Goal: Information Seeking & Learning: Learn about a topic

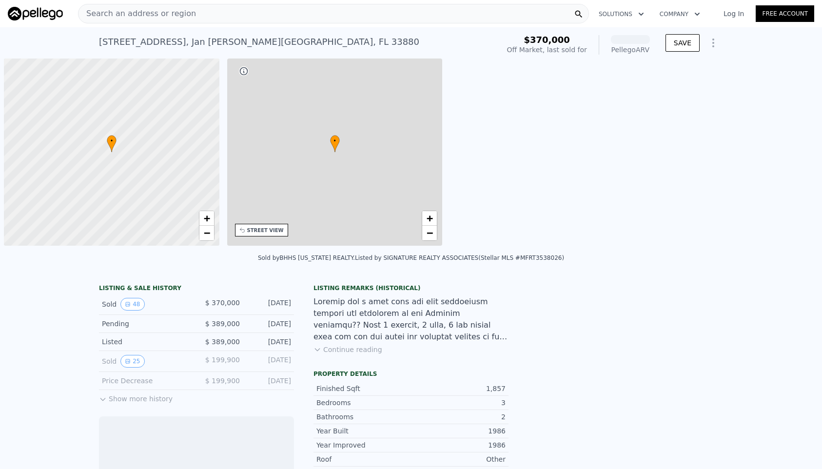
scroll to position [0, 4]
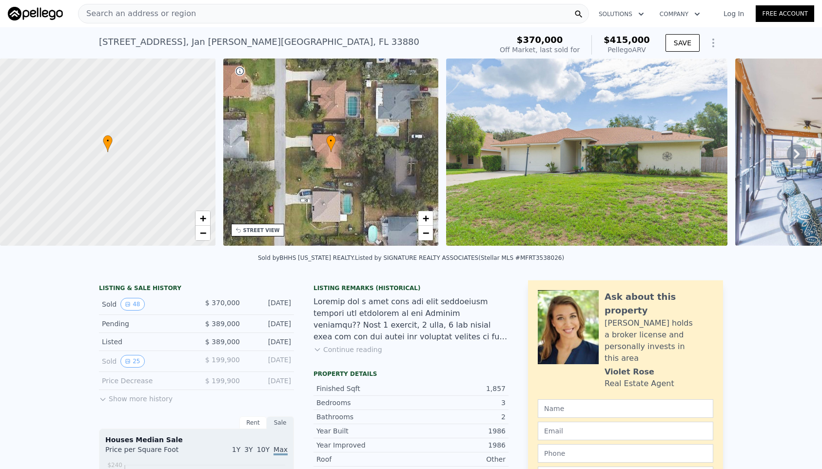
click at [196, 5] on div "Search an address or region" at bounding box center [333, 14] width 511 height 20
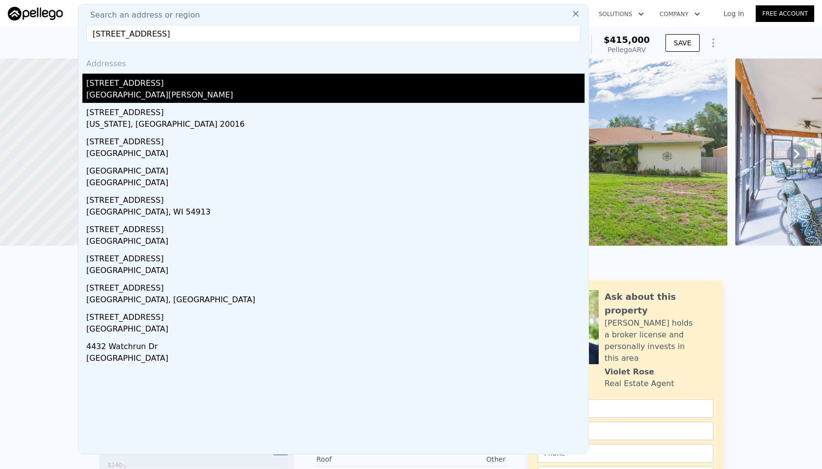
type input "4432 burlington dr"
click at [106, 80] on div "4432 Burlington Dr" at bounding box center [335, 82] width 499 height 16
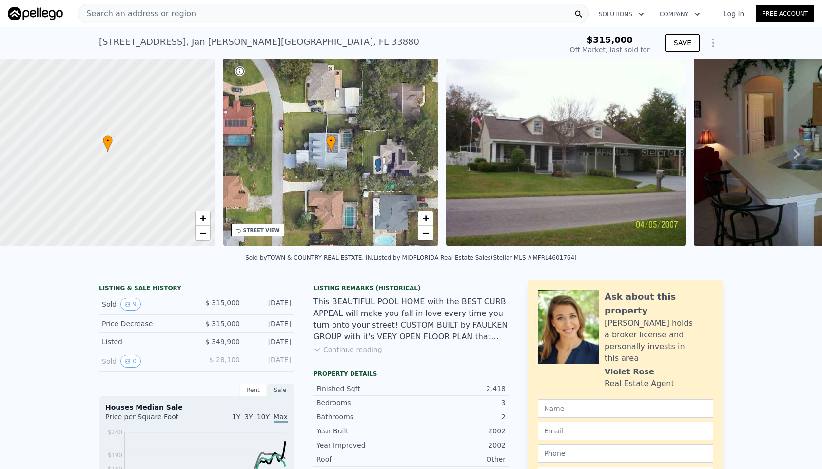
click at [787, 157] on icon at bounding box center [797, 154] width 20 height 20
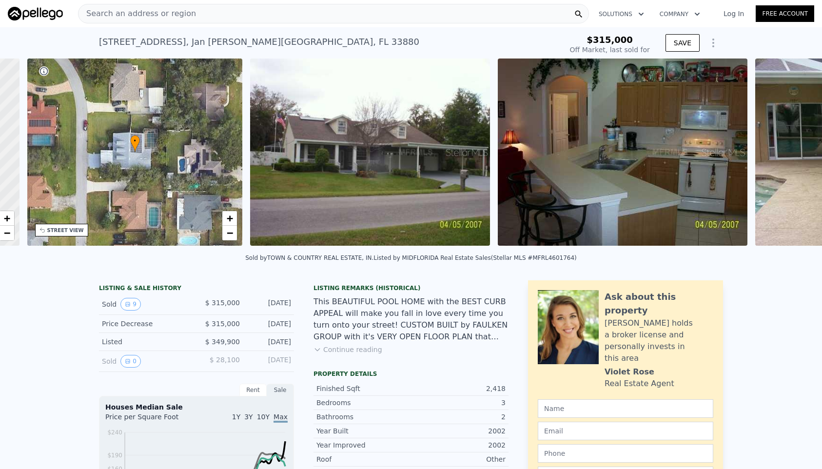
scroll to position [0, 227]
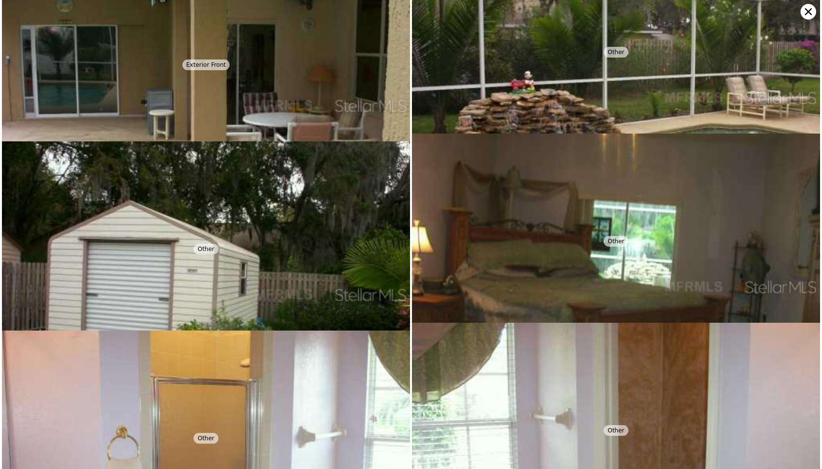
scroll to position [0, 0]
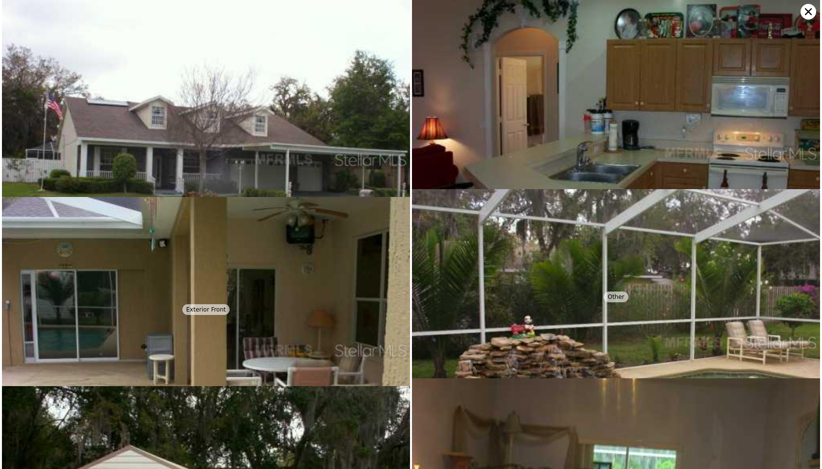
click at [283, 62] on img at bounding box center [206, 159] width 408 height 319
click at [803, 9] on icon at bounding box center [809, 12] width 16 height 16
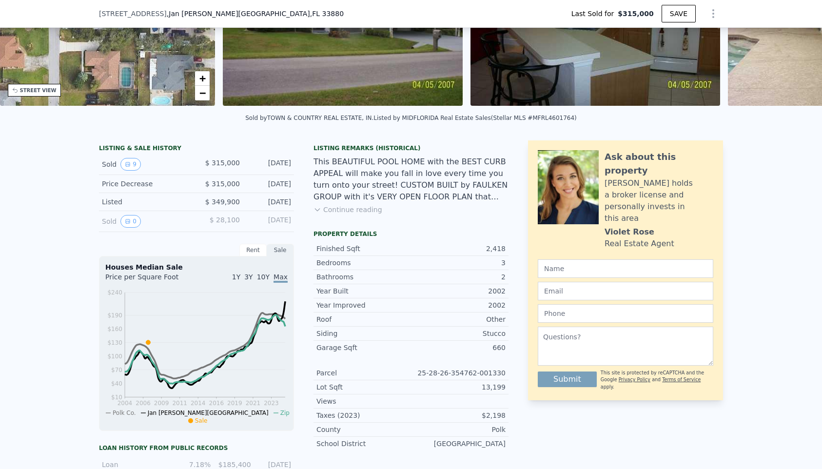
scroll to position [3, 0]
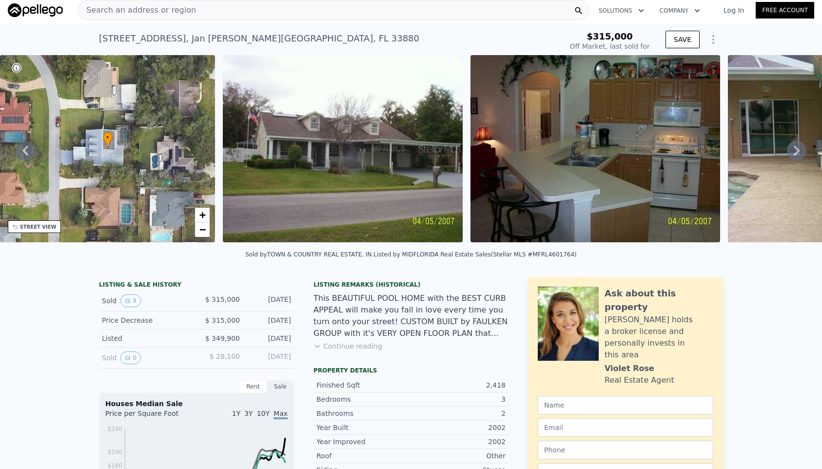
click at [125, 6] on span "Search an address or region" at bounding box center [138, 10] width 118 height 12
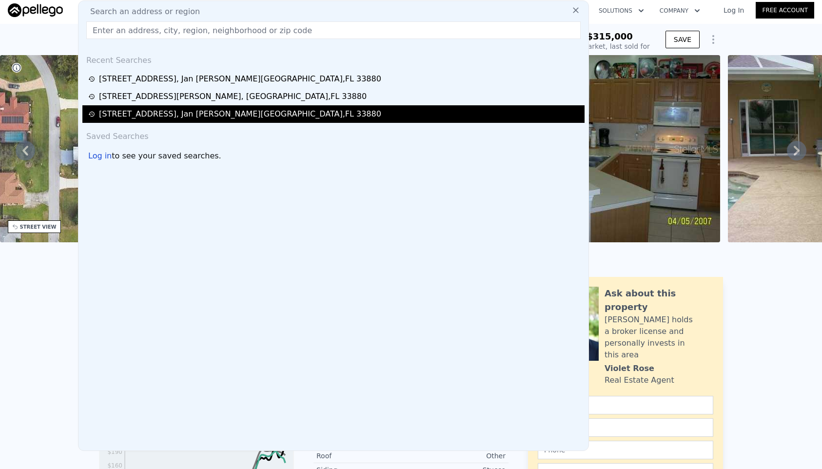
click at [176, 114] on div "4434 Burlington Dr , Jan Phyl Village , FL 33880" at bounding box center [240, 114] width 282 height 12
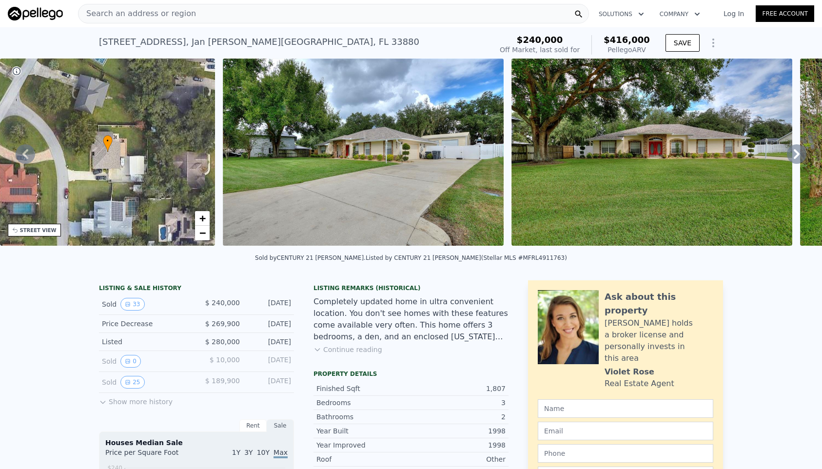
click at [788, 157] on icon at bounding box center [797, 154] width 20 height 20
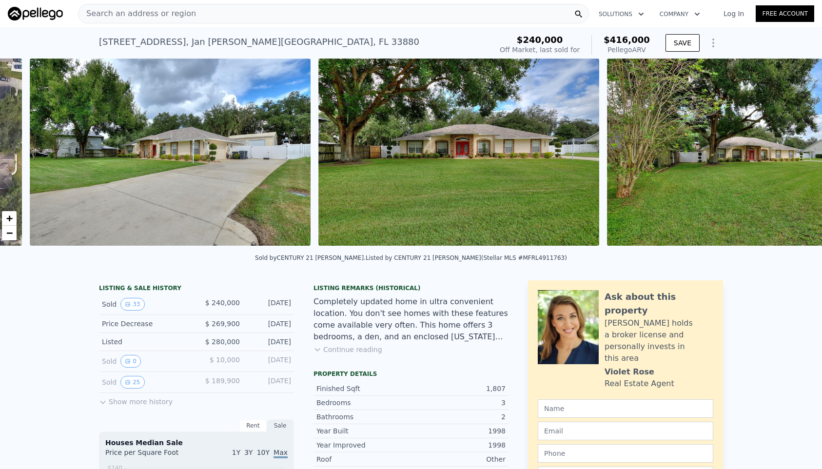
scroll to position [0, 446]
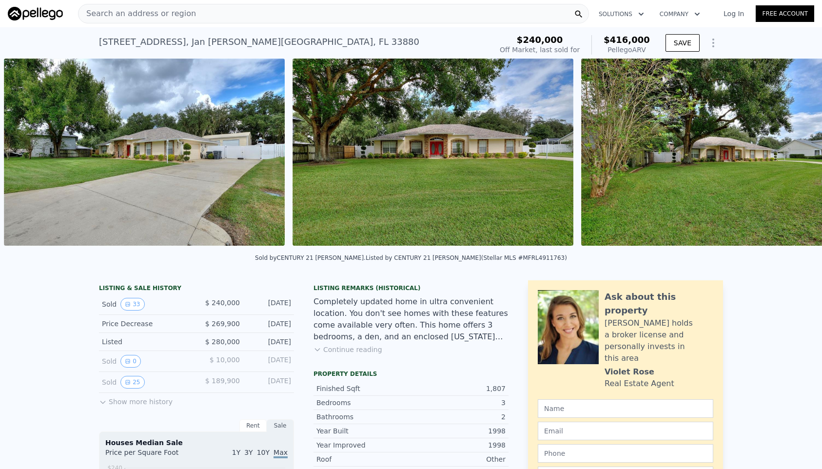
click at [788, 157] on img at bounding box center [721, 152] width 281 height 187
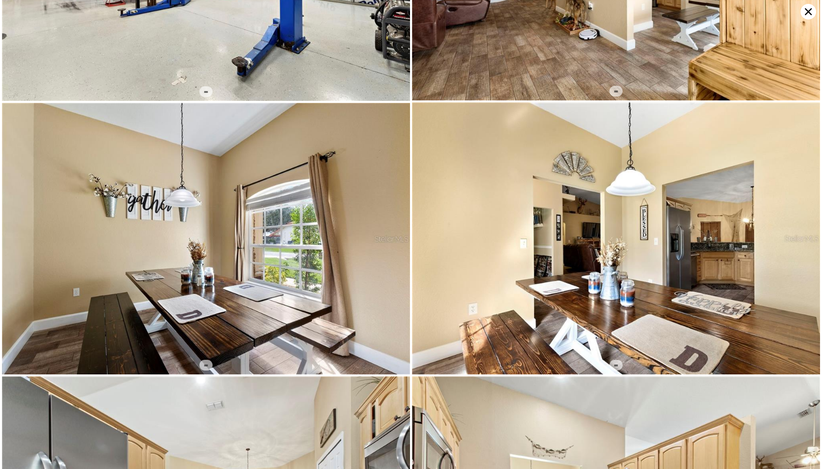
scroll to position [1630, 0]
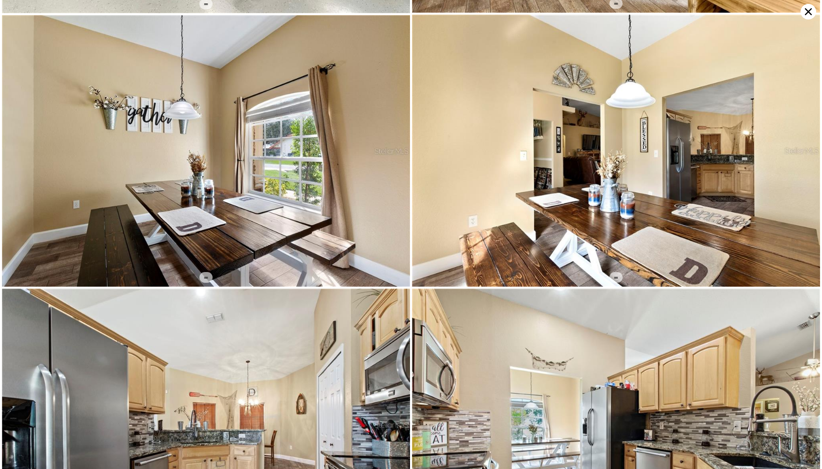
click at [804, 6] on icon at bounding box center [809, 12] width 16 height 16
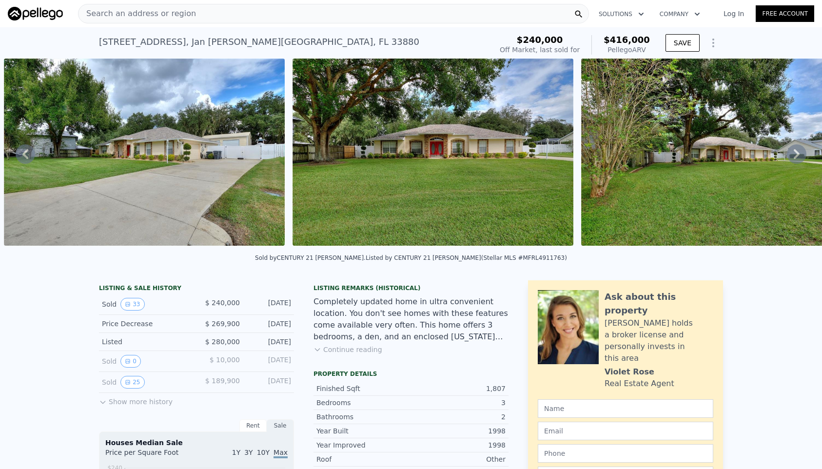
type input "5"
type input "3"
type input "1741"
type input "3348"
type input "13200"
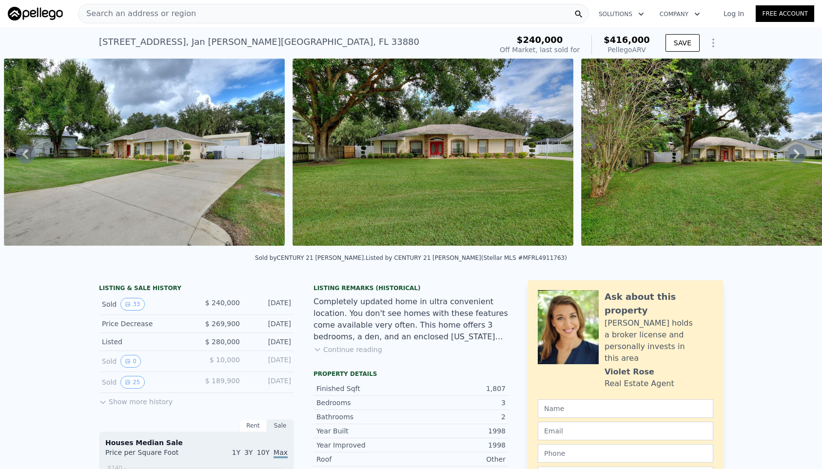
checkbox input "false"
checkbox input "true"
type input "$ 518,000"
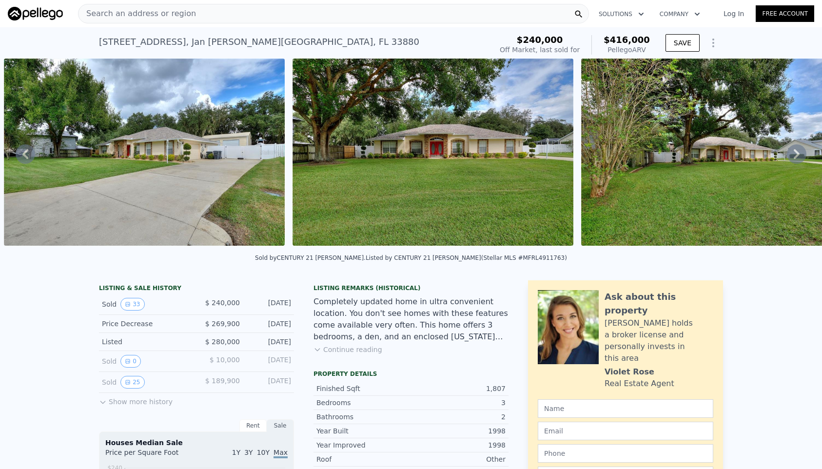
type input "$ 153,286"
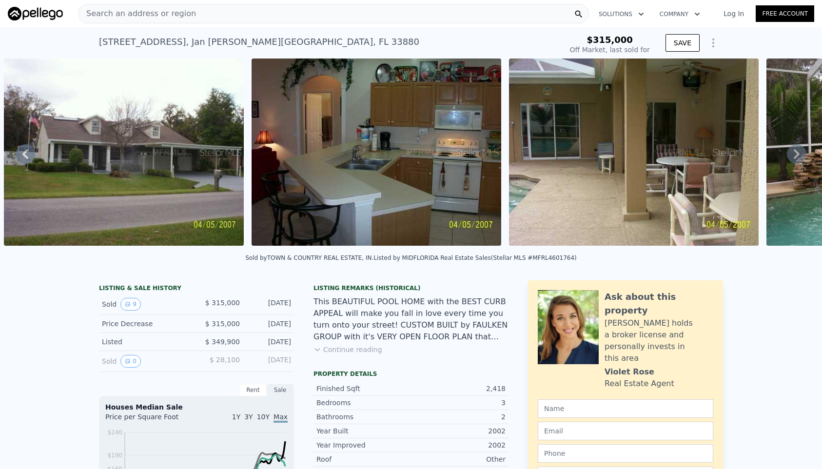
click at [326, 8] on div "Search an address or region" at bounding box center [333, 14] width 511 height 20
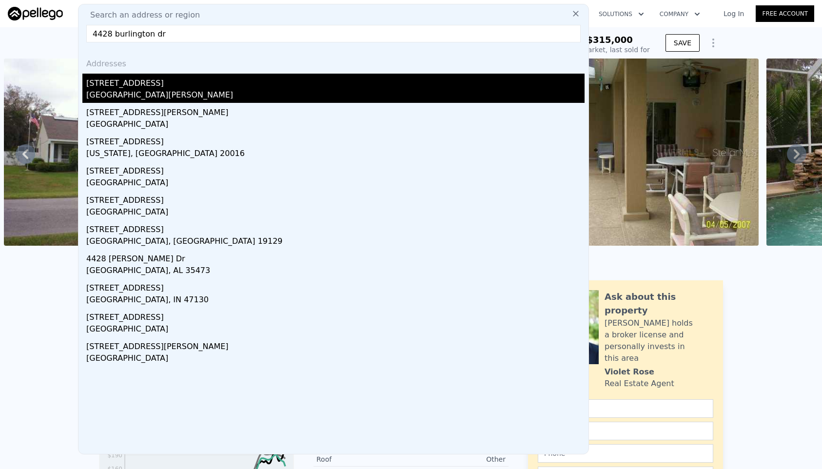
type input "4428 burlington dr"
click at [297, 81] on div "[STREET_ADDRESS]" at bounding box center [335, 82] width 499 height 16
type input "4"
type input "2"
type input "1503"
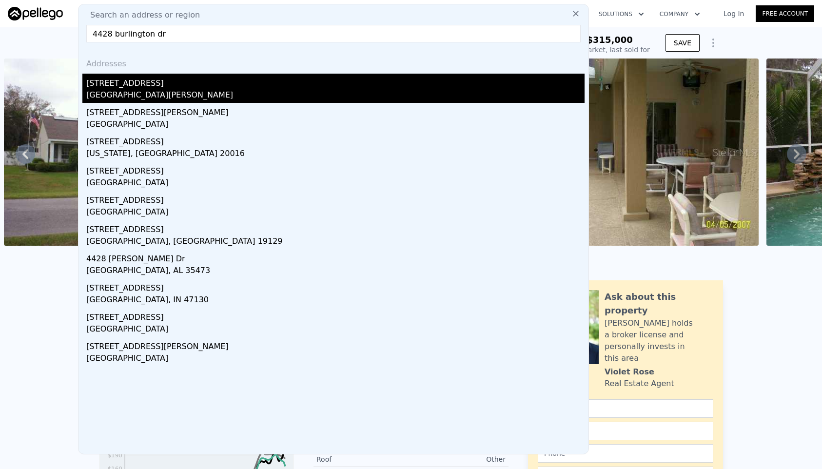
type input "2201"
type input "8982"
checkbox input "false"
type input "$ 415,000"
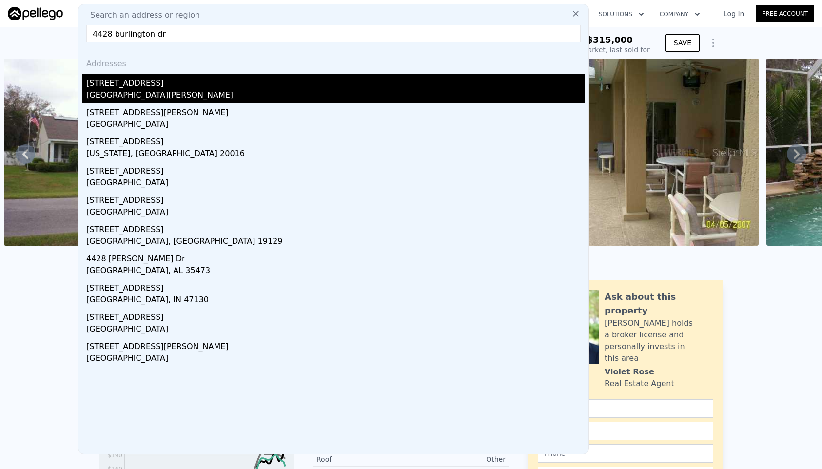
type input "-$ 969"
checkbox input "false"
checkbox input "true"
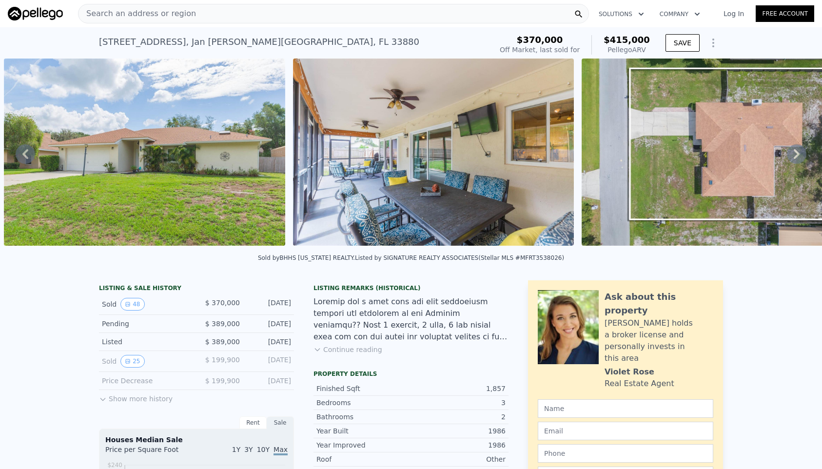
click at [148, 11] on span "Search an address or region" at bounding box center [138, 14] width 118 height 12
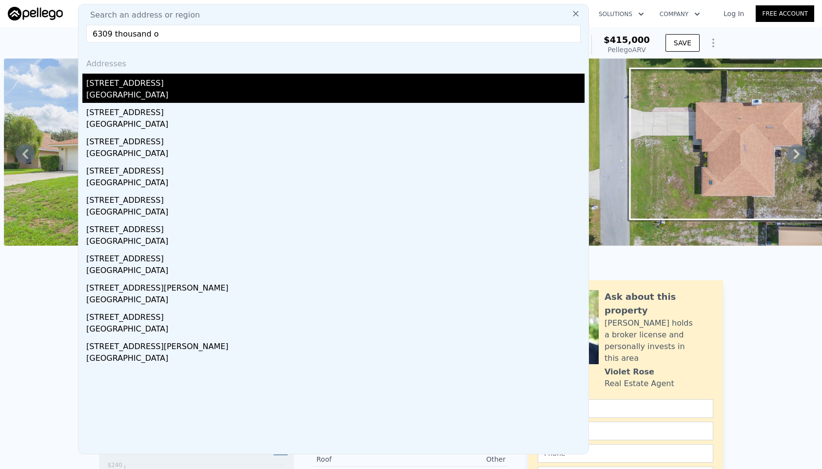
type input "6309 thousand o"
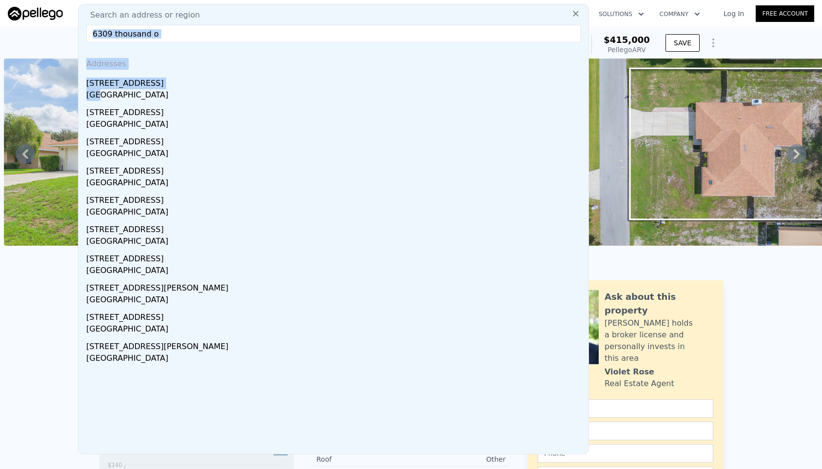
drag, startPoint x: 100, startPoint y: 91, endPoint x: 532, endPoint y: 20, distance: 437.9
click at [532, 20] on div "Search an address or region 6309 thousand o Addresses 6309 Thousand Oaks Dr Lak…" at bounding box center [333, 229] width 511 height 451
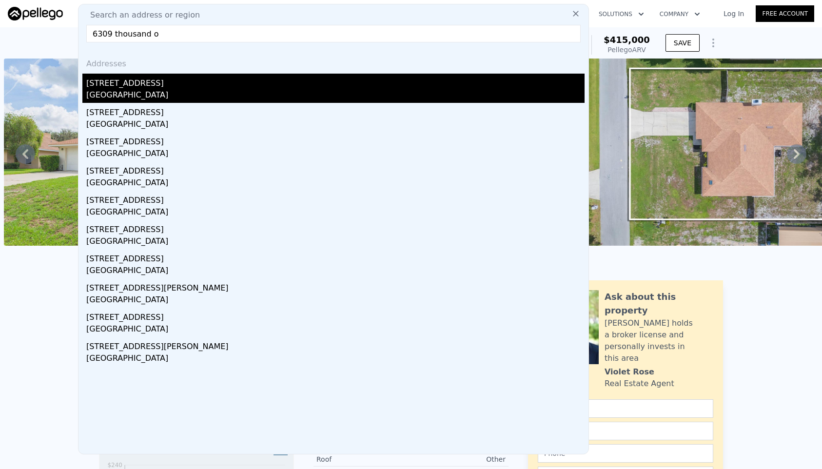
click at [169, 100] on div "Lakeland Highlands, FL 33813" at bounding box center [335, 96] width 499 height 14
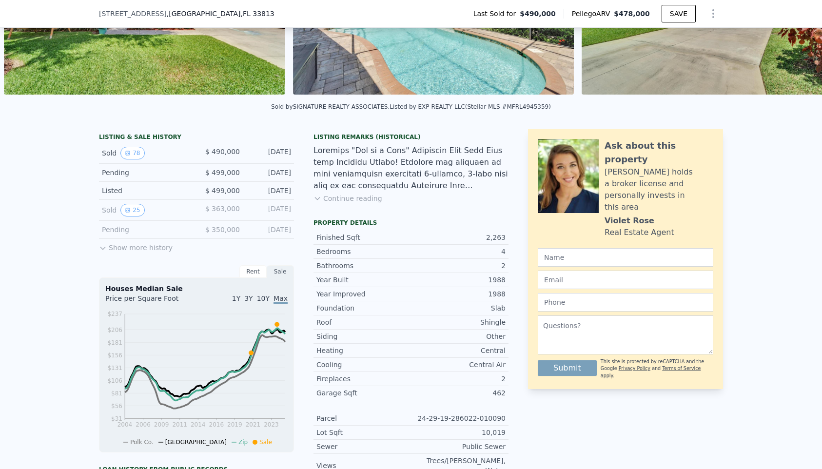
scroll to position [611, 0]
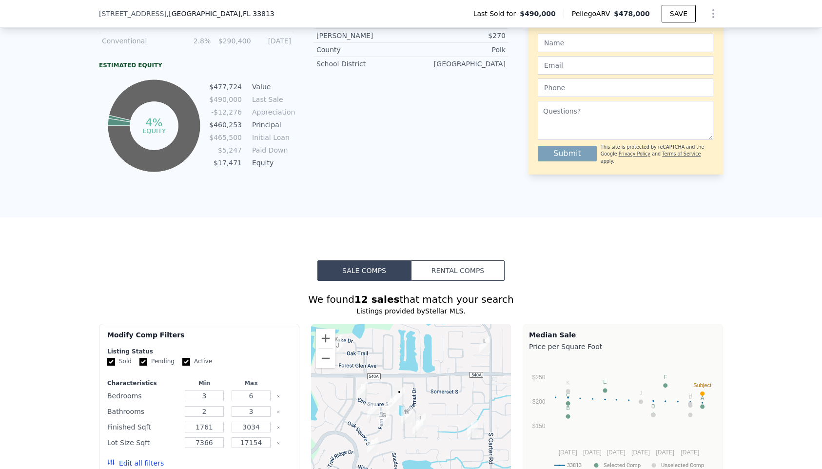
click at [146, 134] on tspan "equity" at bounding box center [153, 130] width 23 height 7
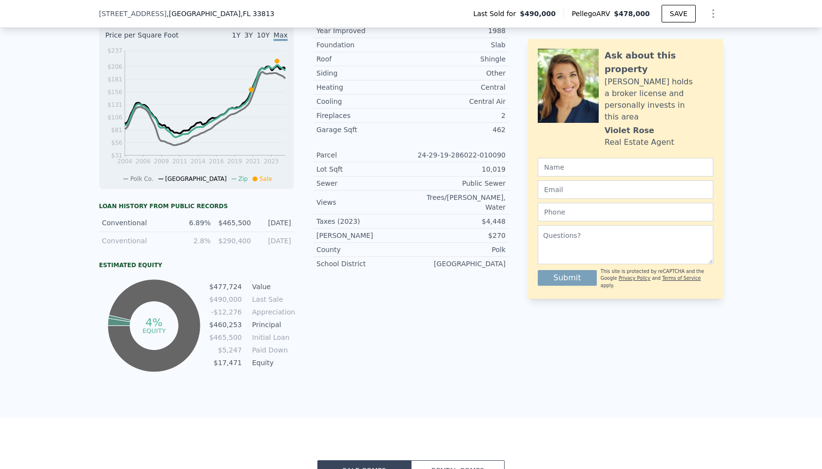
scroll to position [403, 0]
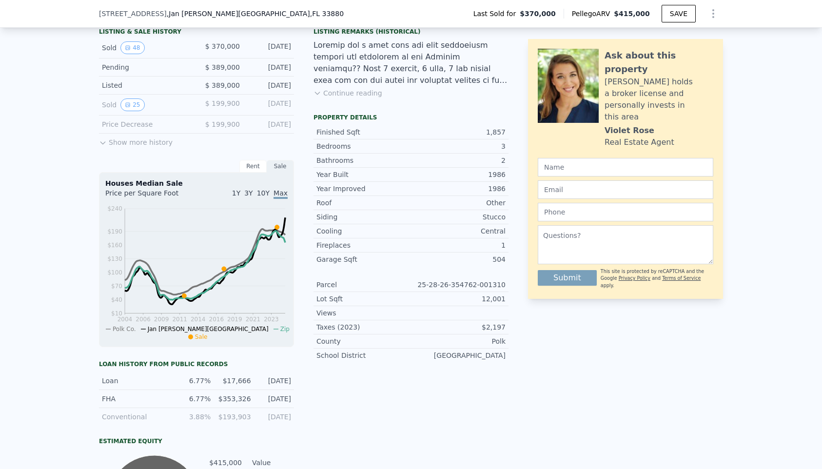
scroll to position [572, 0]
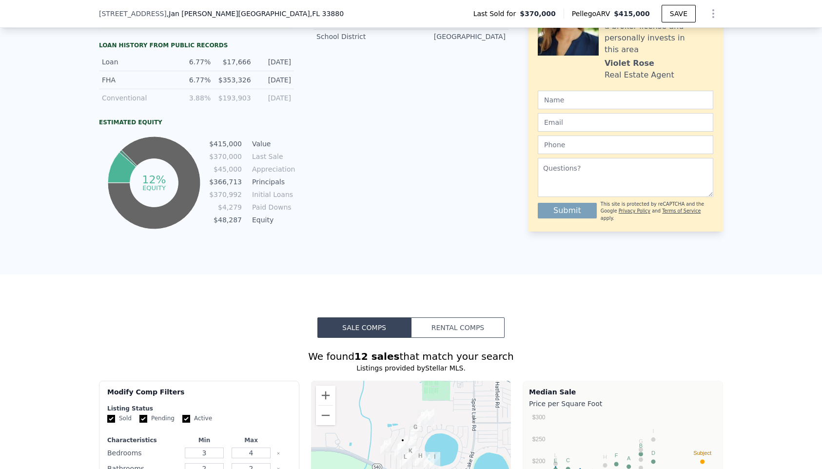
click at [236, 61] on div "Loan 6.77% $17,666 [DATE]" at bounding box center [196, 62] width 195 height 18
click at [240, 67] on div "$17,666" at bounding box center [234, 62] width 34 height 10
copy div "17,666"
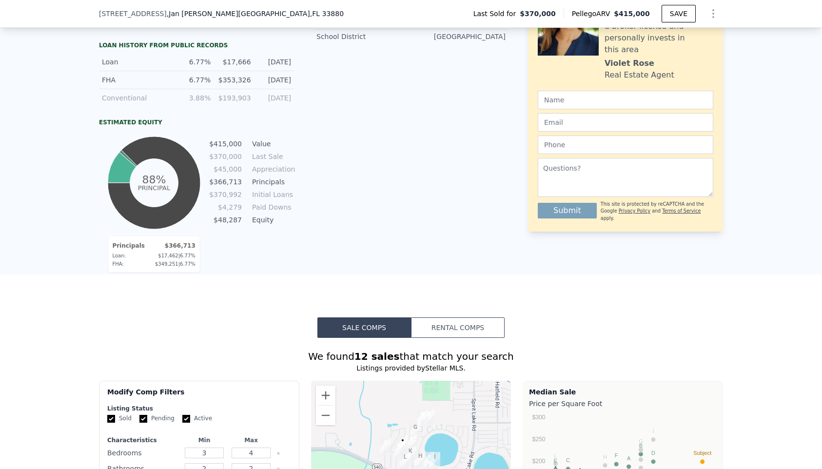
click at [170, 156] on icon at bounding box center [154, 183] width 93 height 93
